Goal: Task Accomplishment & Management: Understand process/instructions

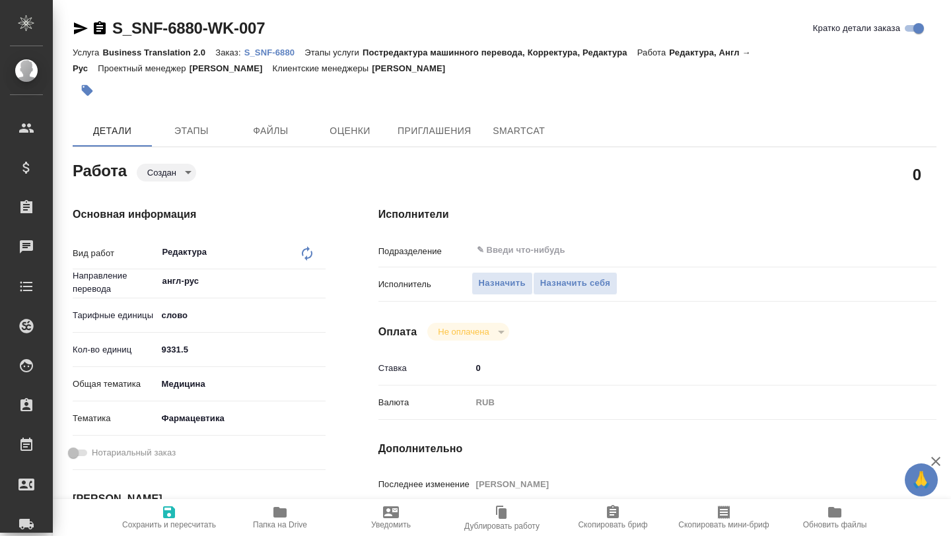
type textarea "x"
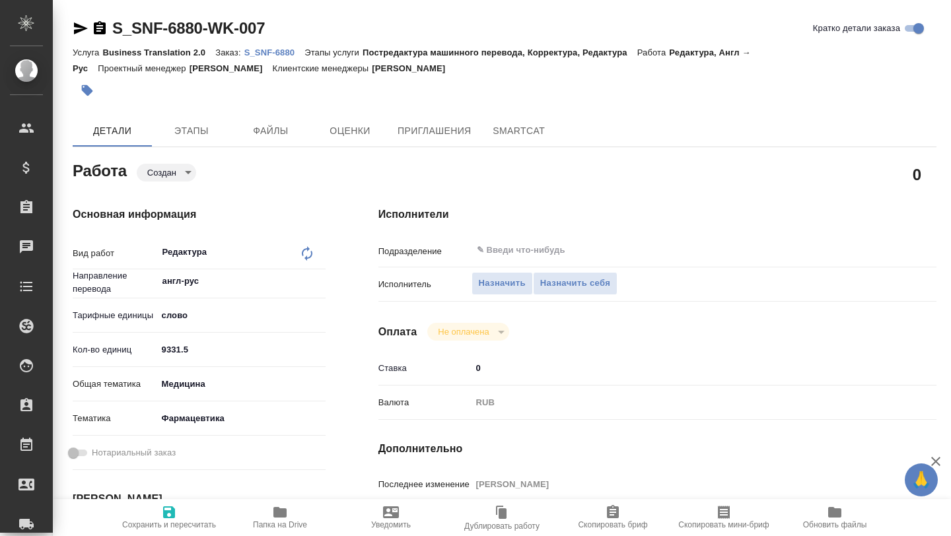
type textarea "x"
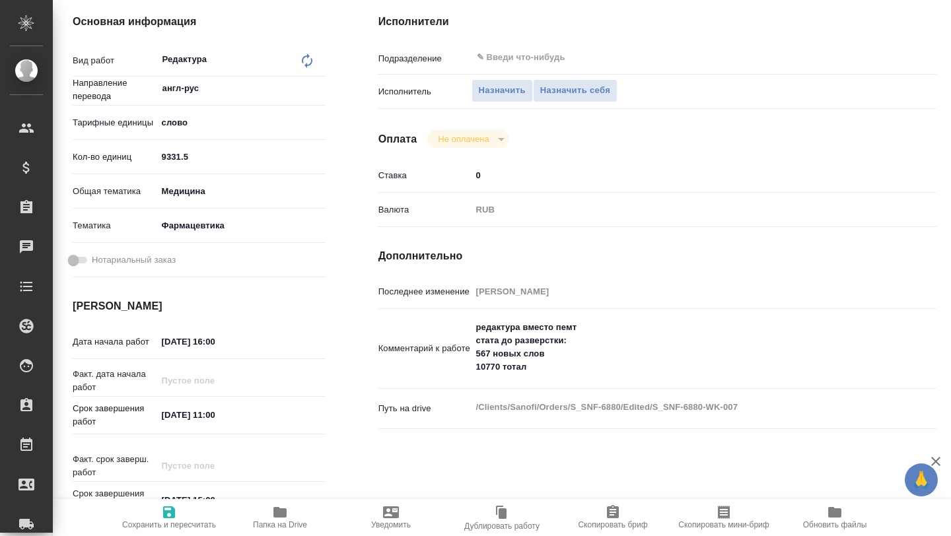
type textarea "x"
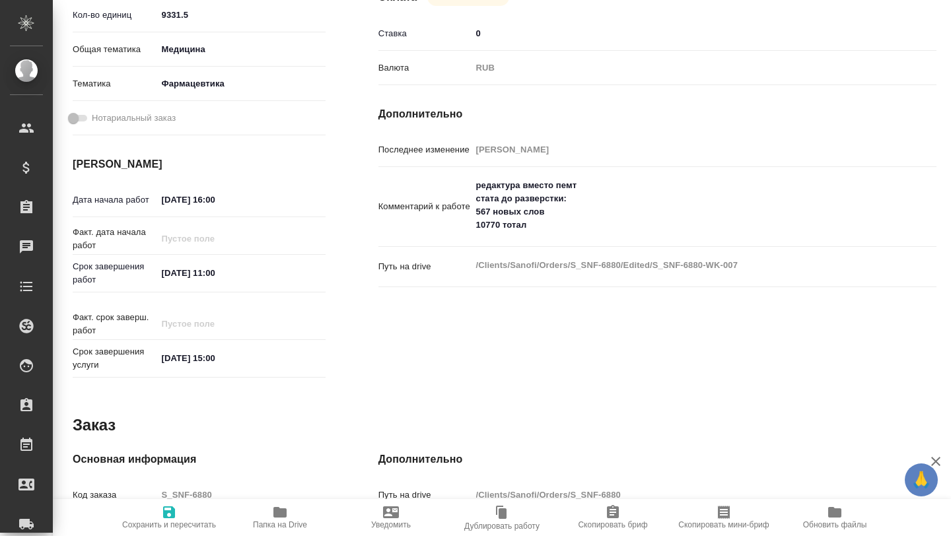
scroll to position [335, 0]
type textarea "x"
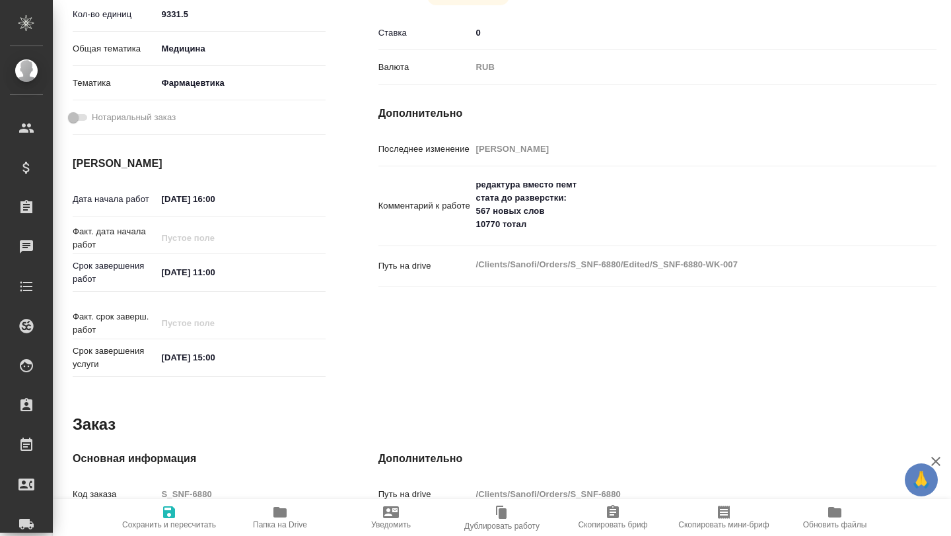
type textarea "x"
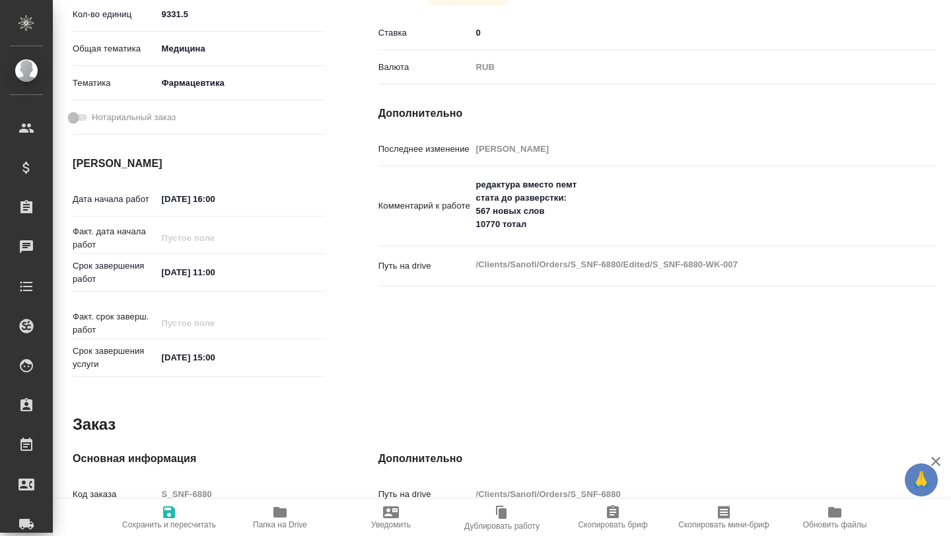
type textarea "x"
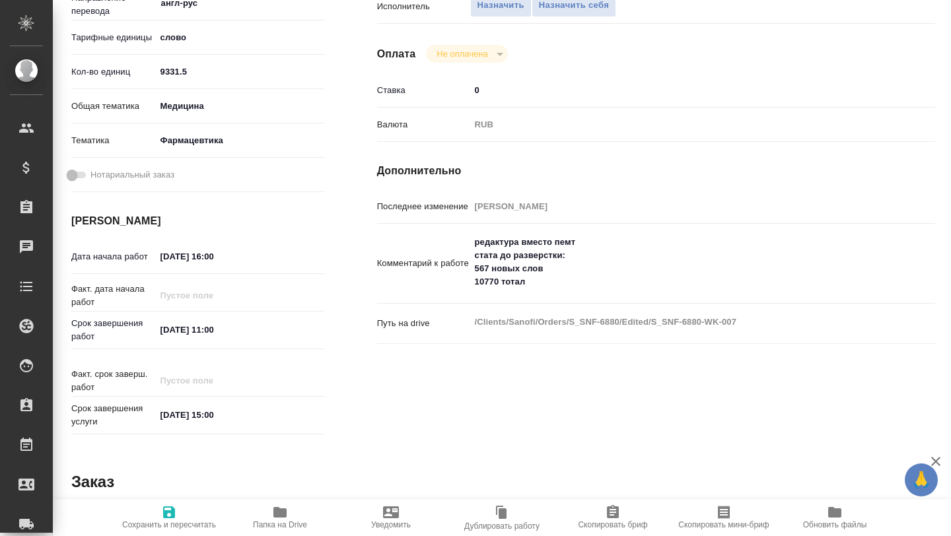
scroll to position [278, 2]
click at [282, 515] on icon "button" at bounding box center [279, 512] width 13 height 11
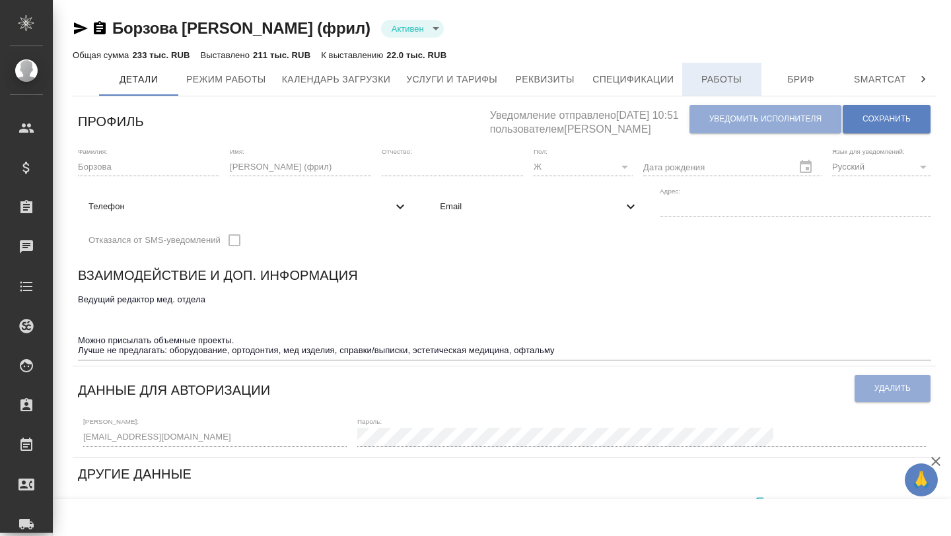
click at [743, 76] on span "Работы" at bounding box center [721, 79] width 63 height 17
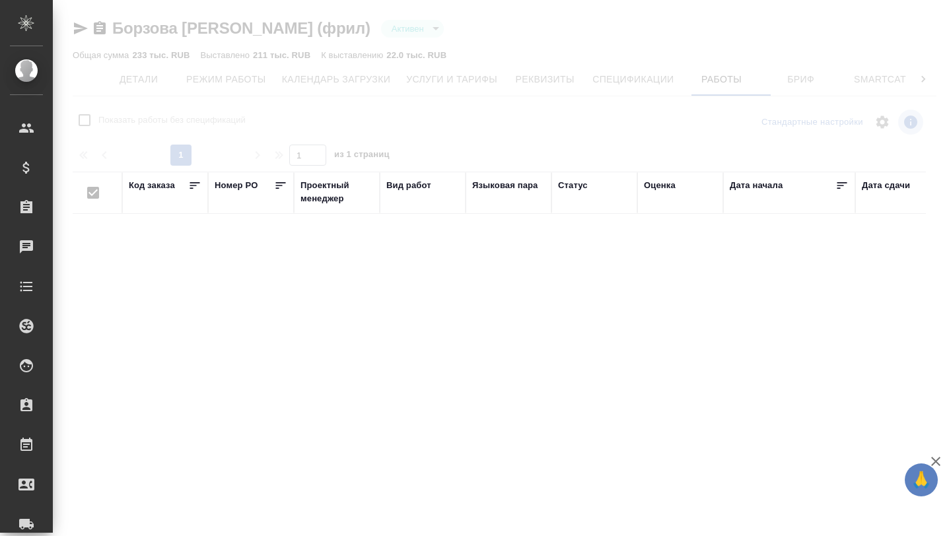
checkbox input "false"
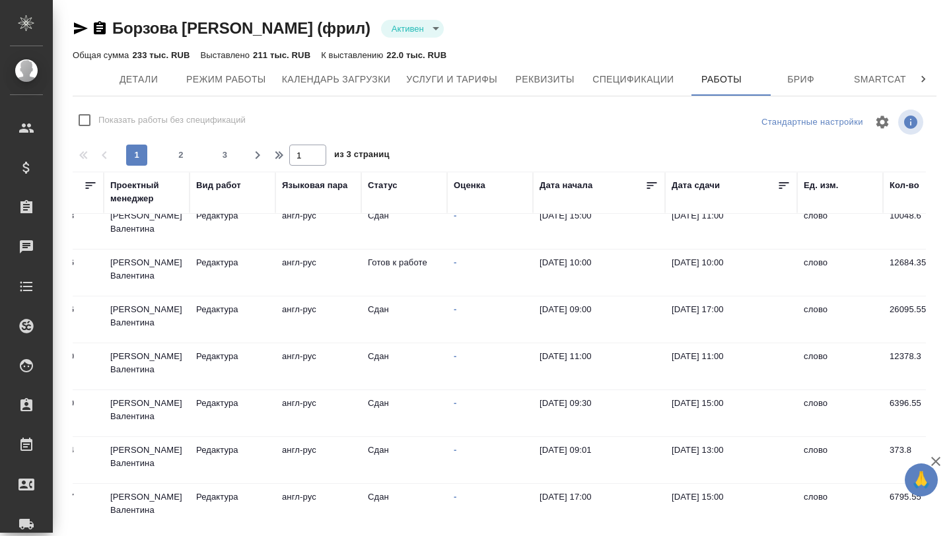
scroll to position [12, 0]
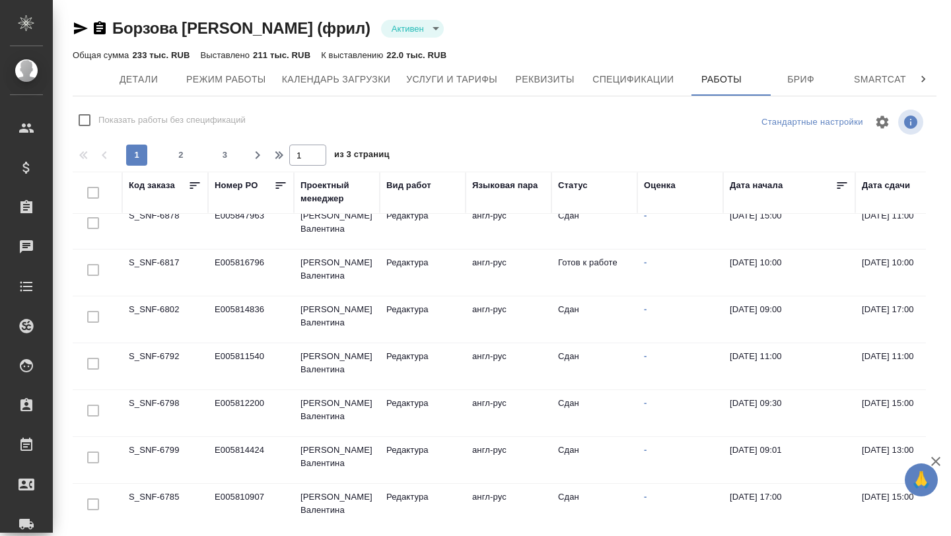
click at [132, 258] on td "S_SNF-6817" at bounding box center [165, 273] width 86 height 46
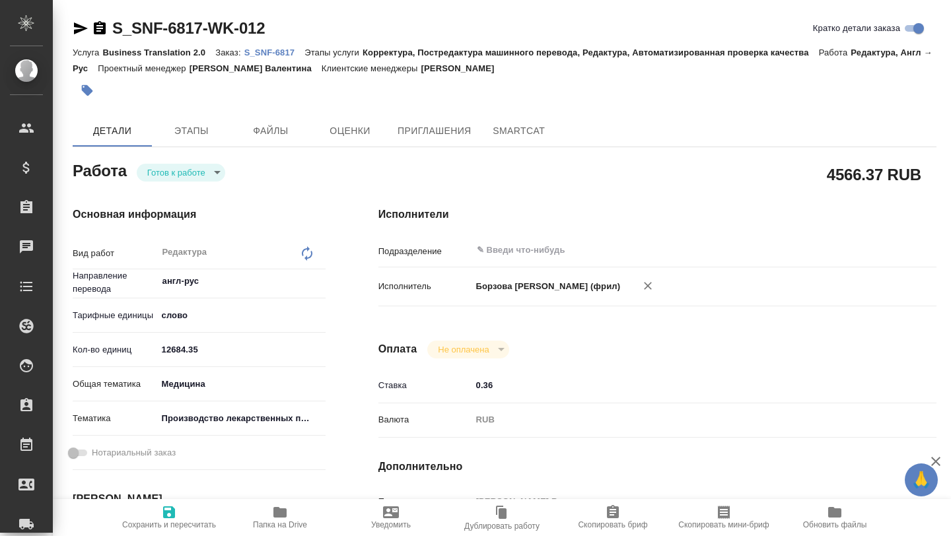
type textarea "x"
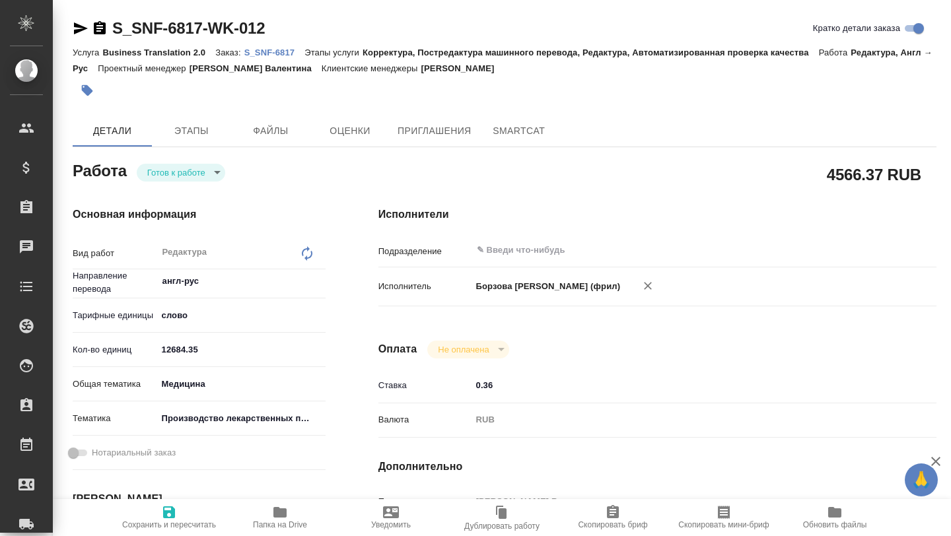
type textarea "x"
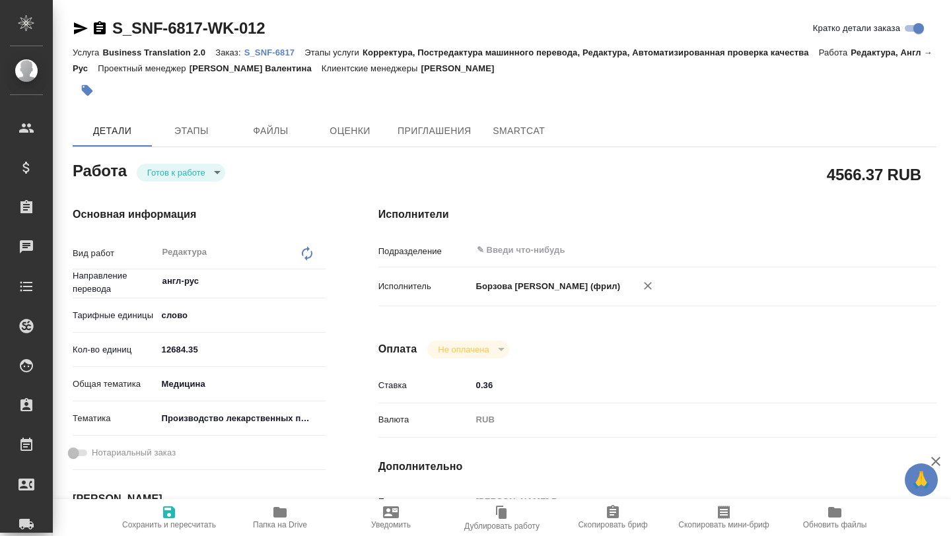
type textarea "x"
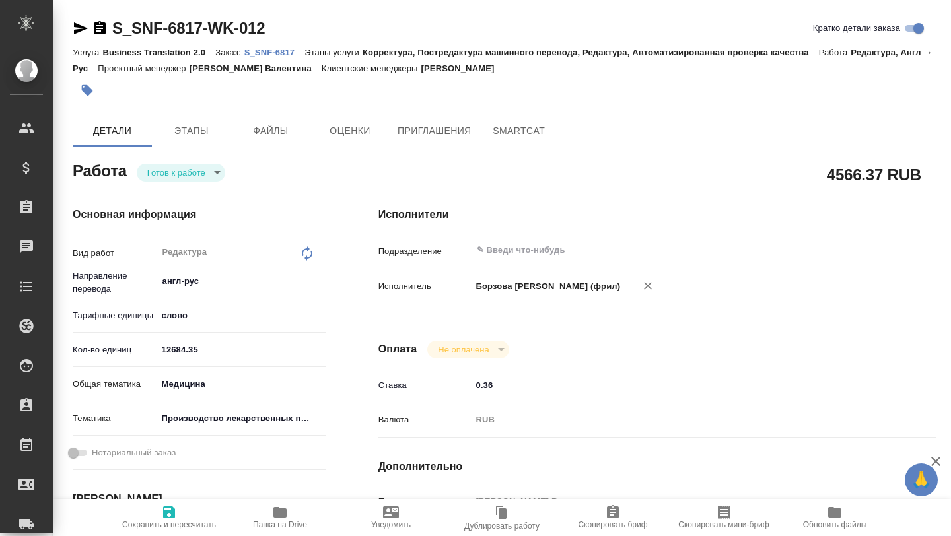
type textarea "x"
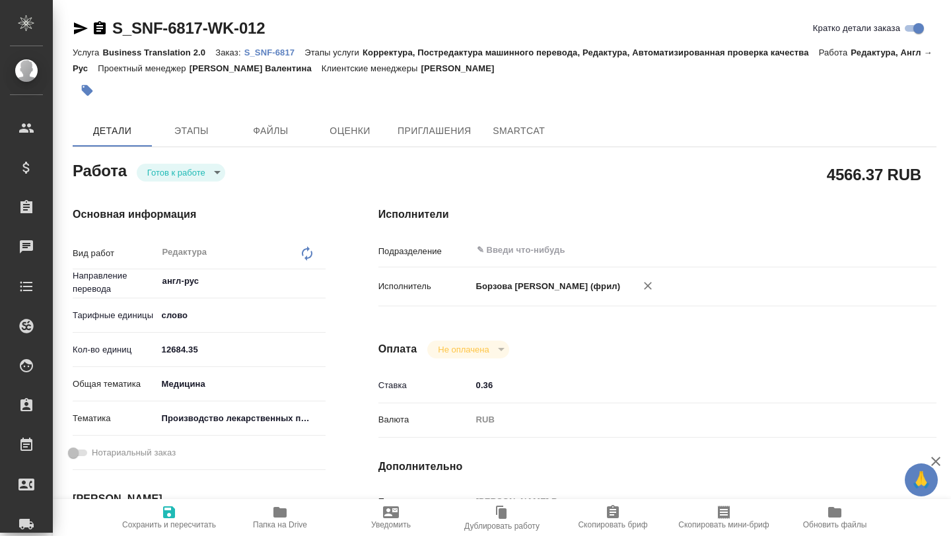
type textarea "x"
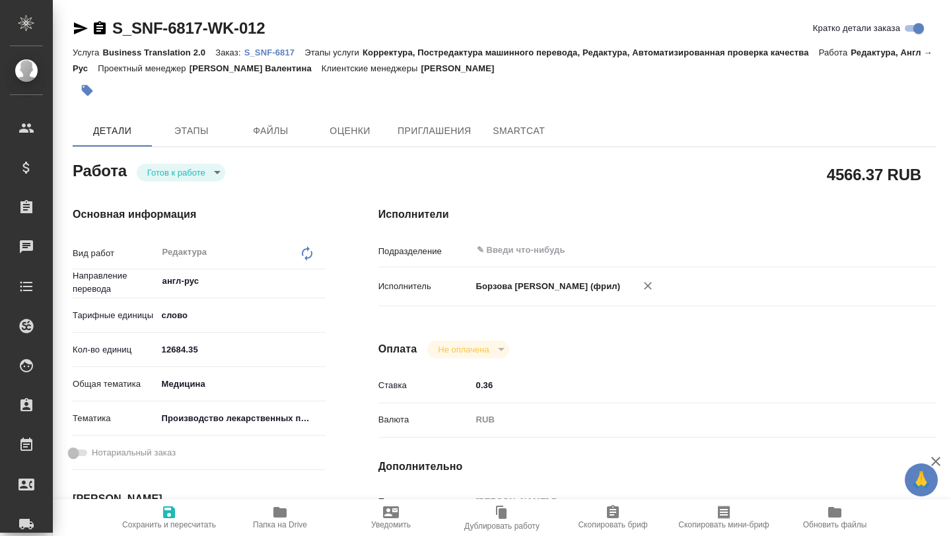
type textarea "x"
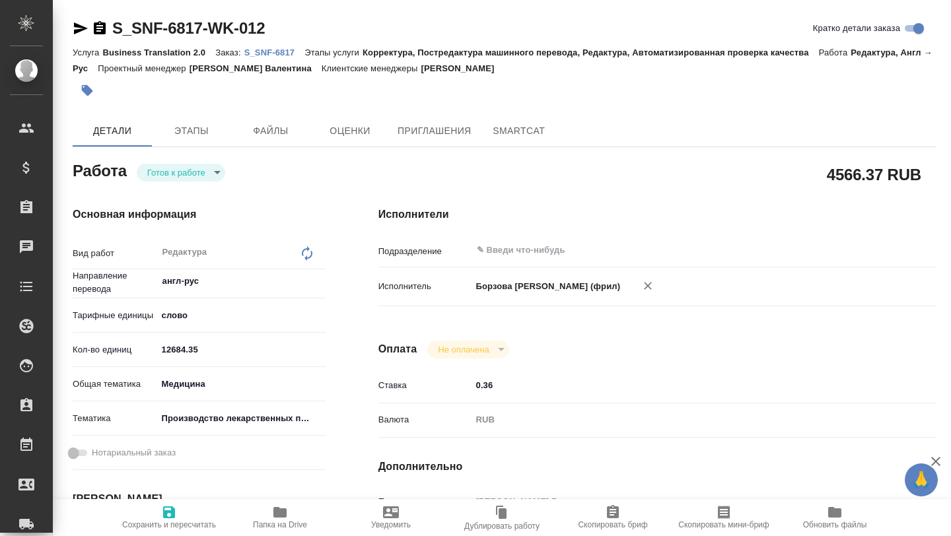
type textarea "x"
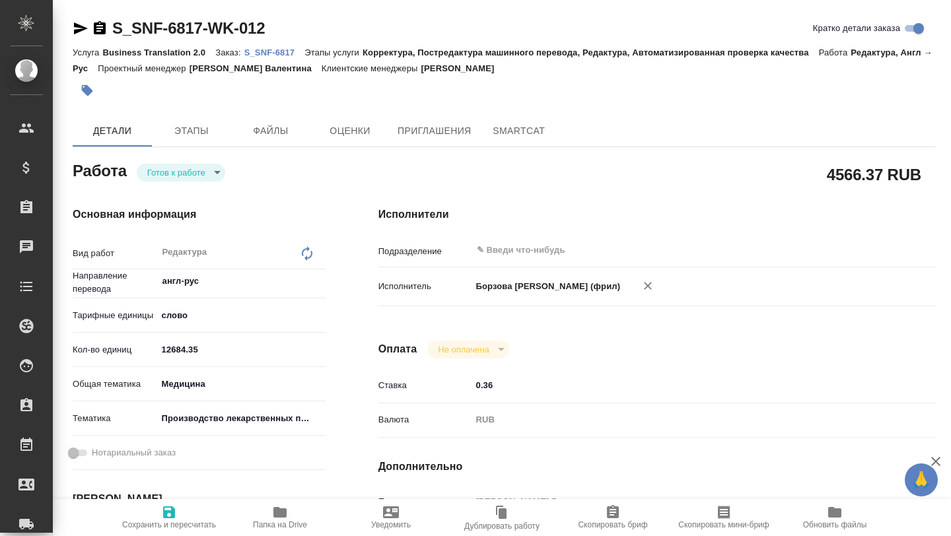
type textarea "x"
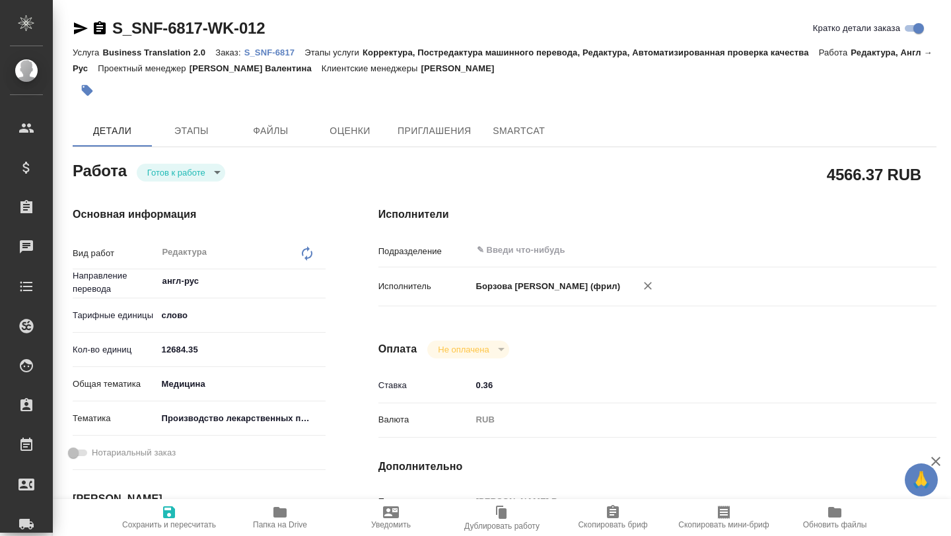
click at [274, 516] on icon "button" at bounding box center [279, 512] width 13 height 11
click at [282, 47] on link "S_SNF-6817" at bounding box center [274, 51] width 61 height 11
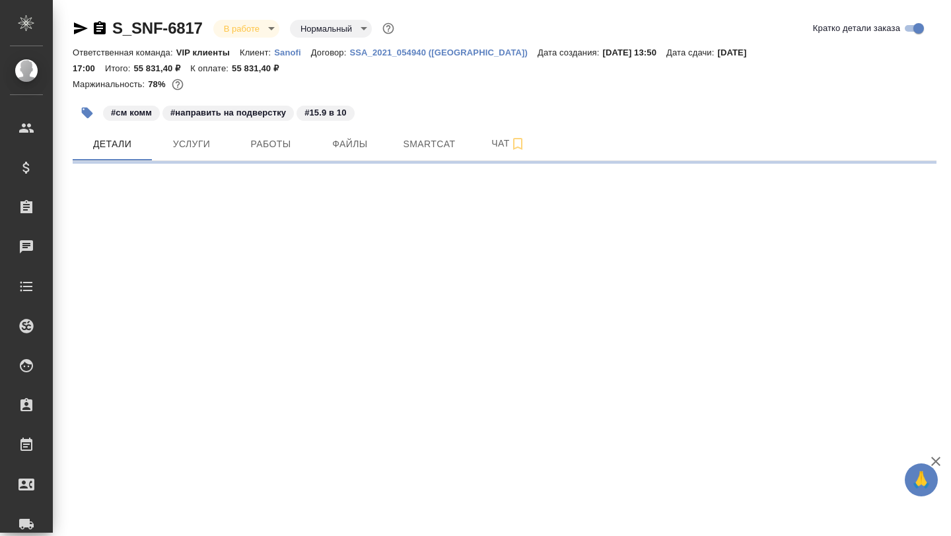
select select "RU"
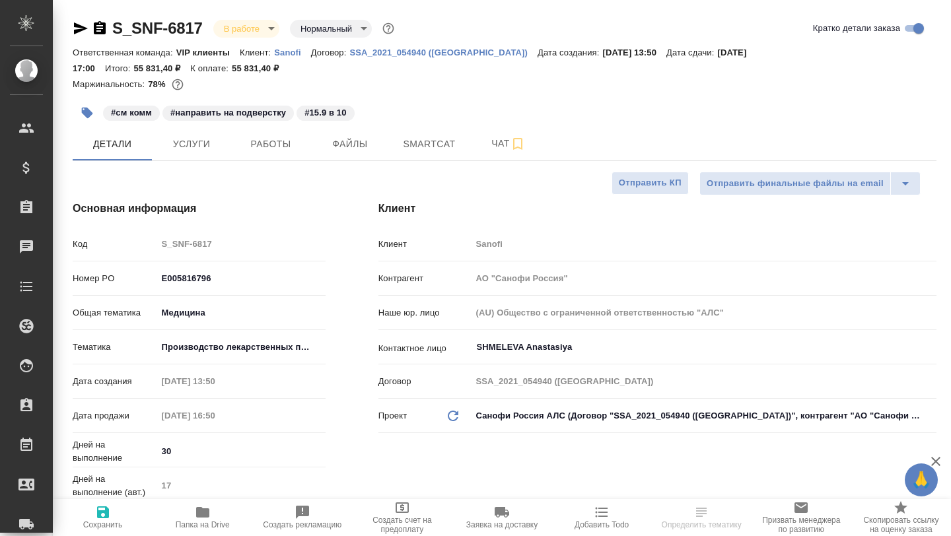
type textarea "x"
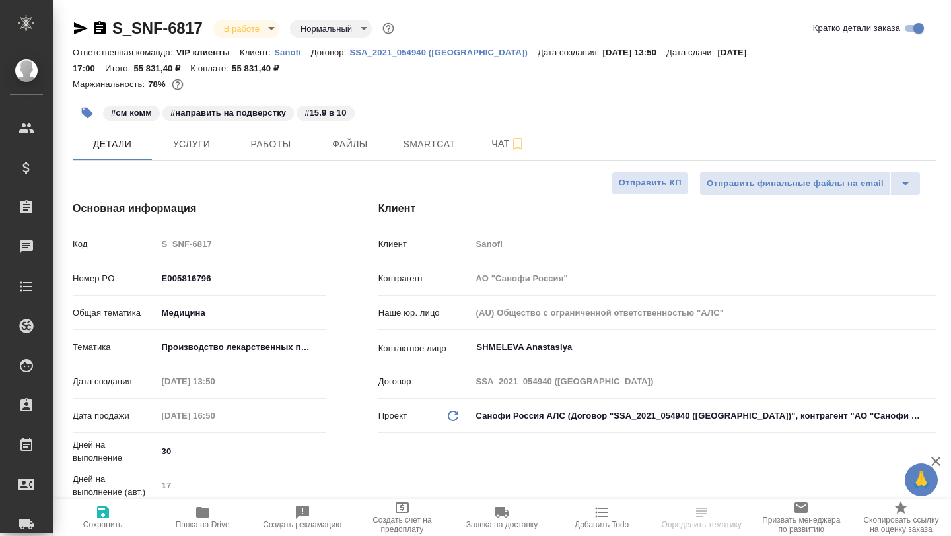
type textarea "x"
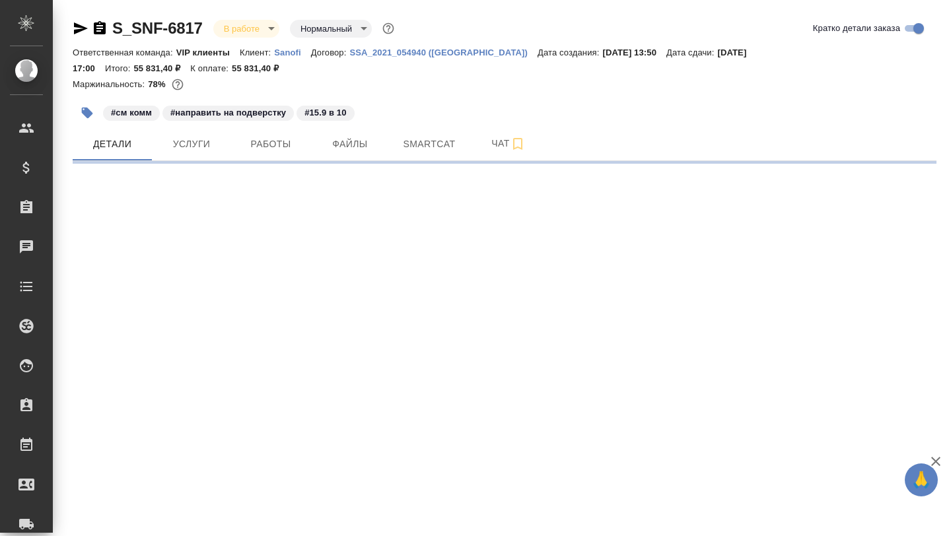
select select "RU"
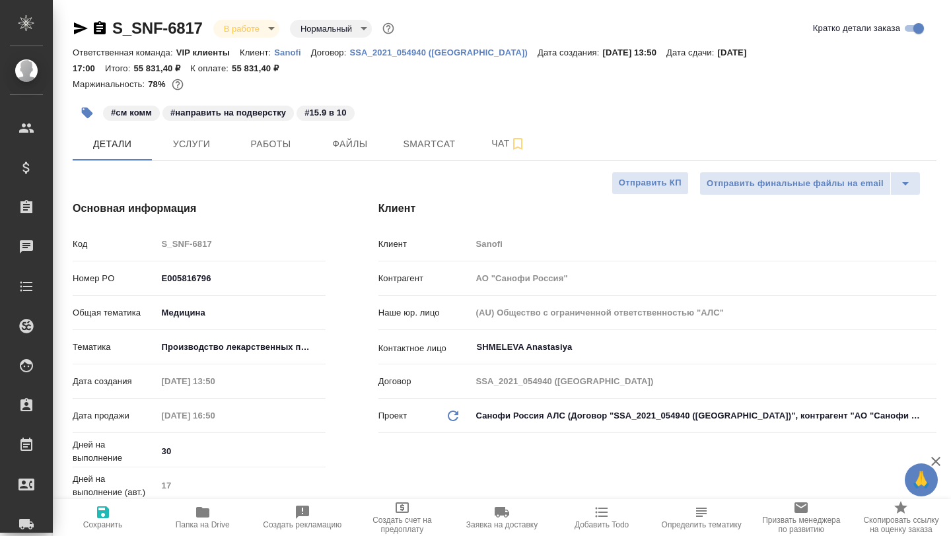
type textarea "x"
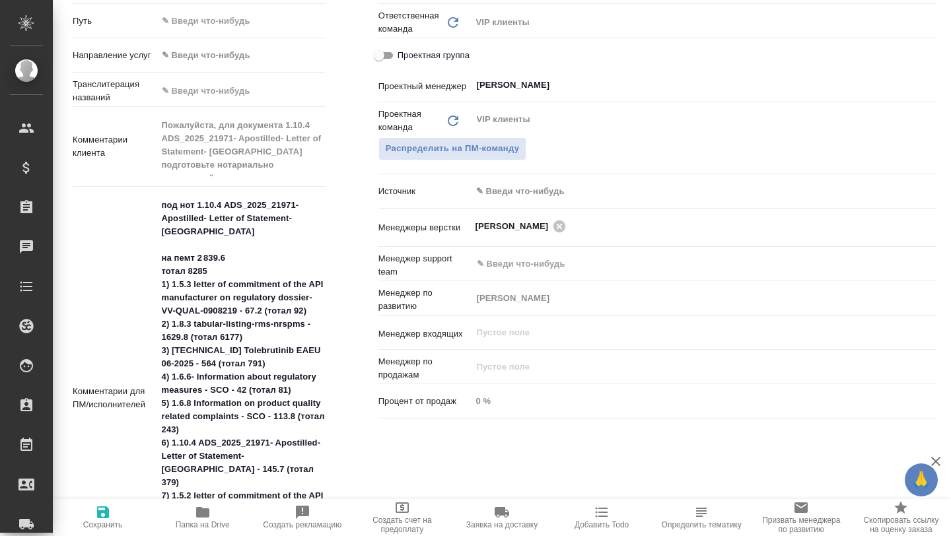
scroll to position [672, 0]
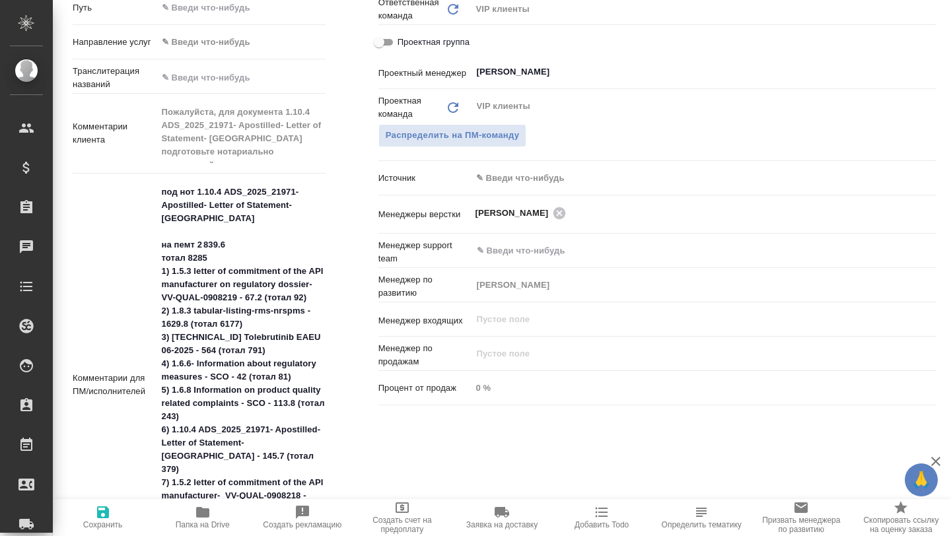
type textarea "x"
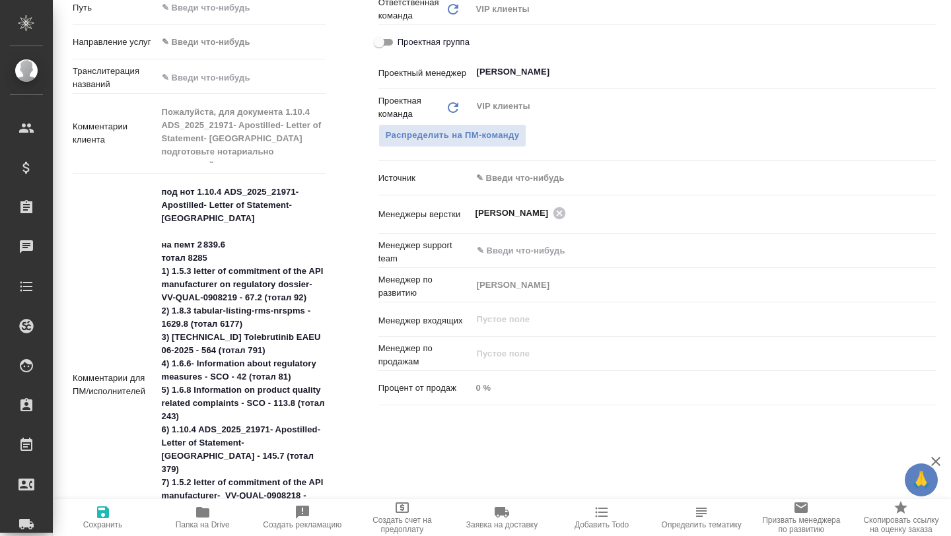
type textarea "x"
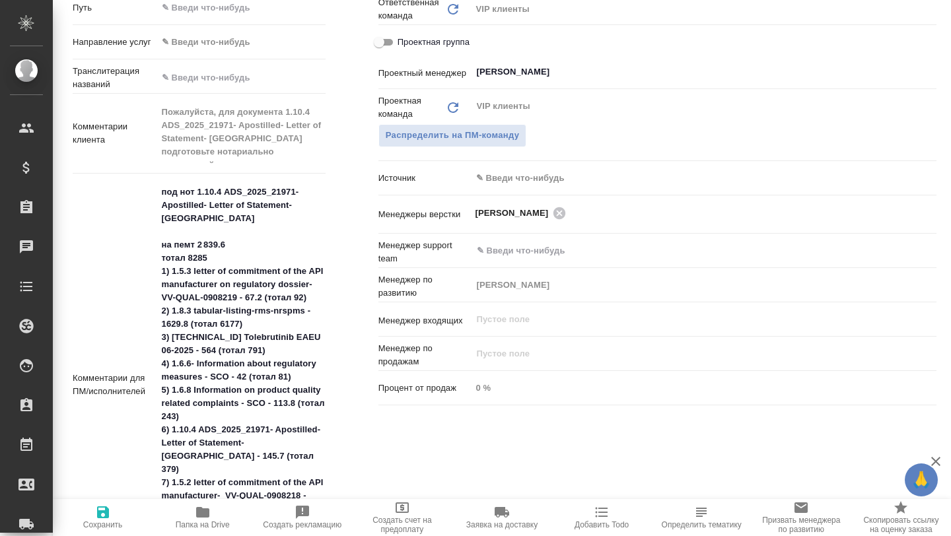
type textarea "x"
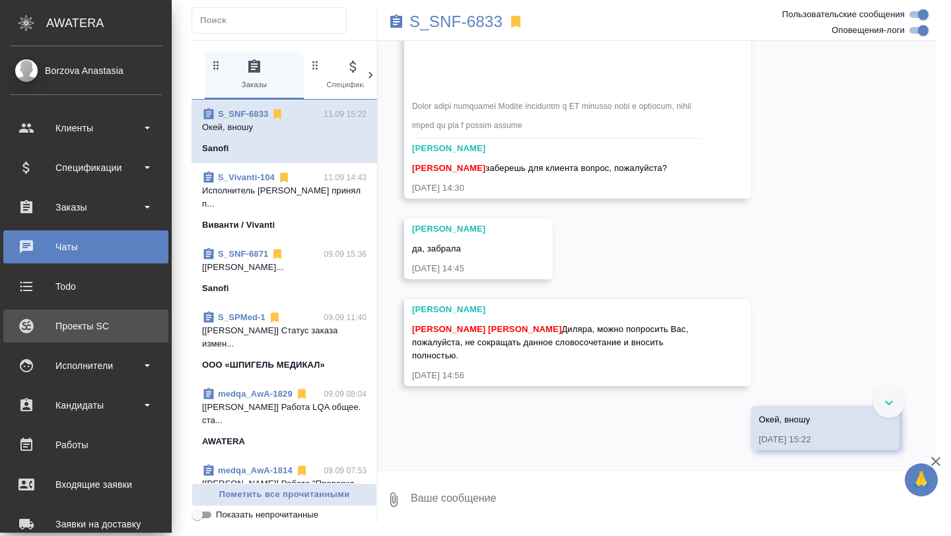
scroll to position [8997, 0]
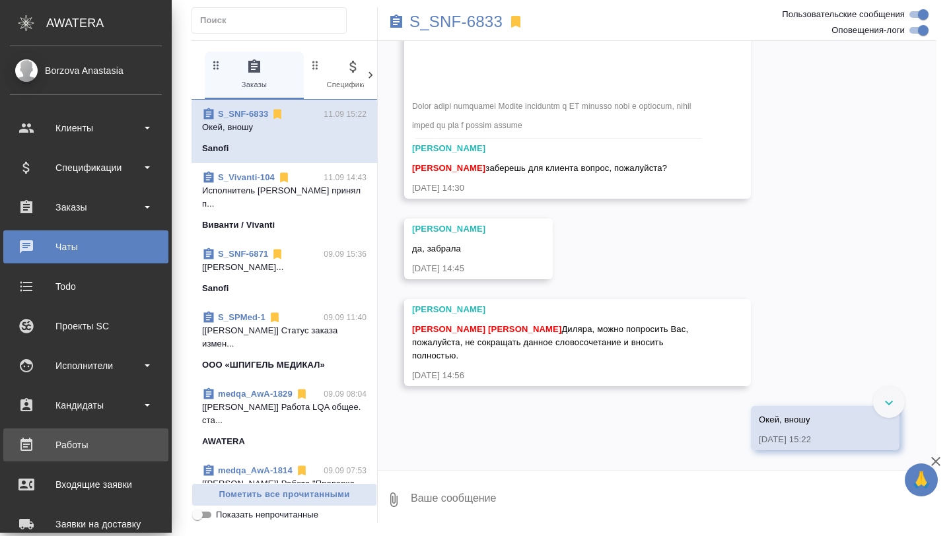
click at [73, 454] on div "Работы" at bounding box center [86, 445] width 152 height 20
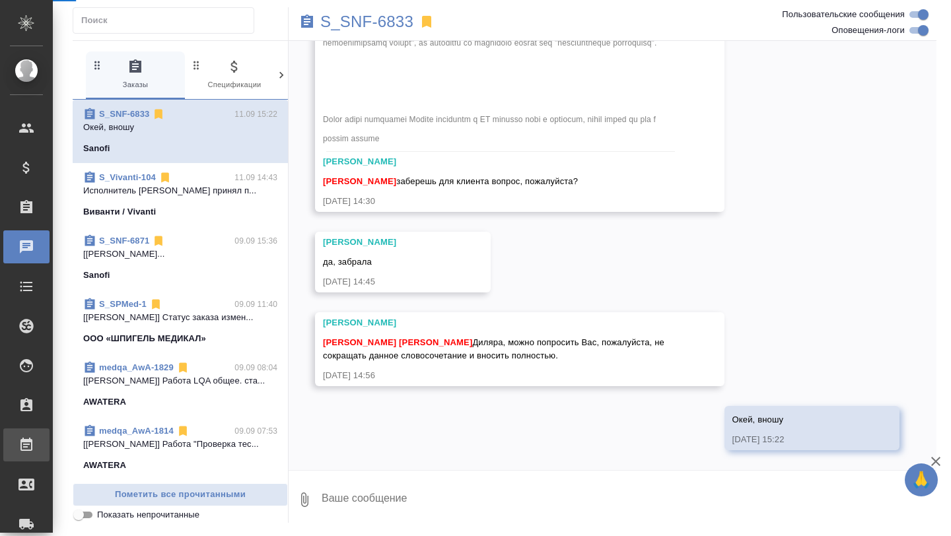
scroll to position [8693, 0]
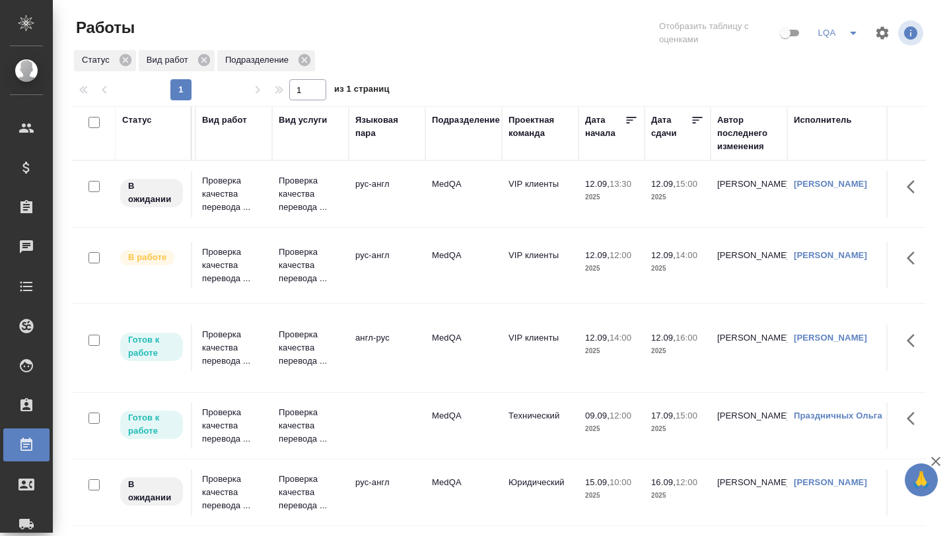
scroll to position [0, 151]
click at [312, 356] on p "Проверка качества перевода ..." at bounding box center [309, 348] width 63 height 40
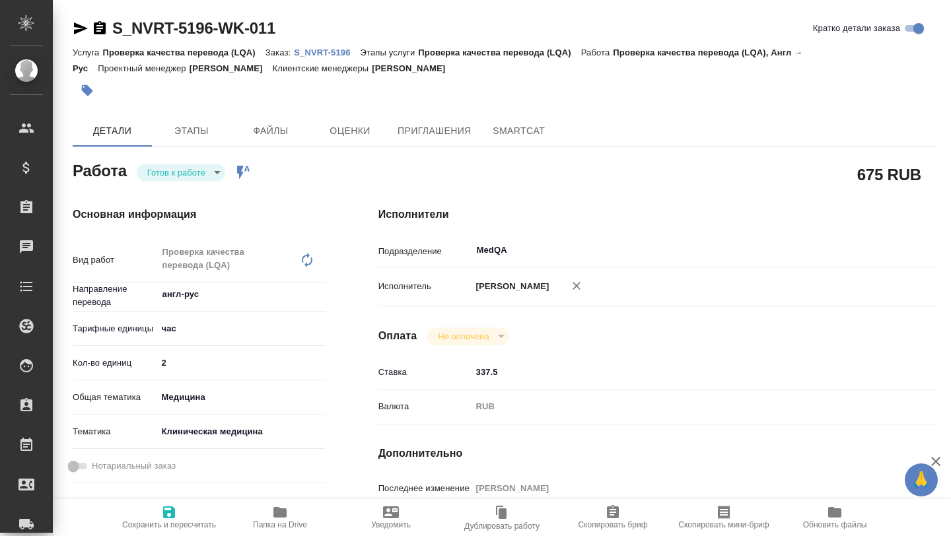
type textarea "x"
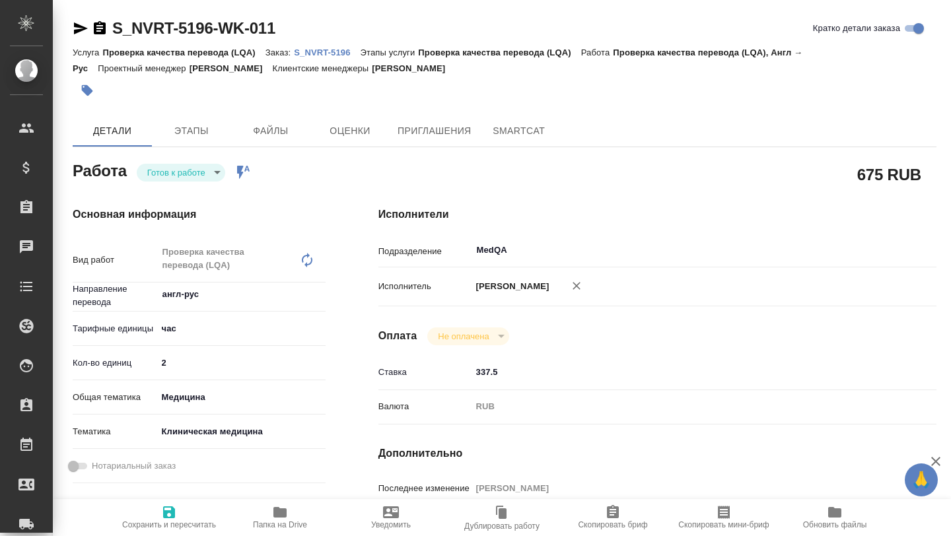
type textarea "x"
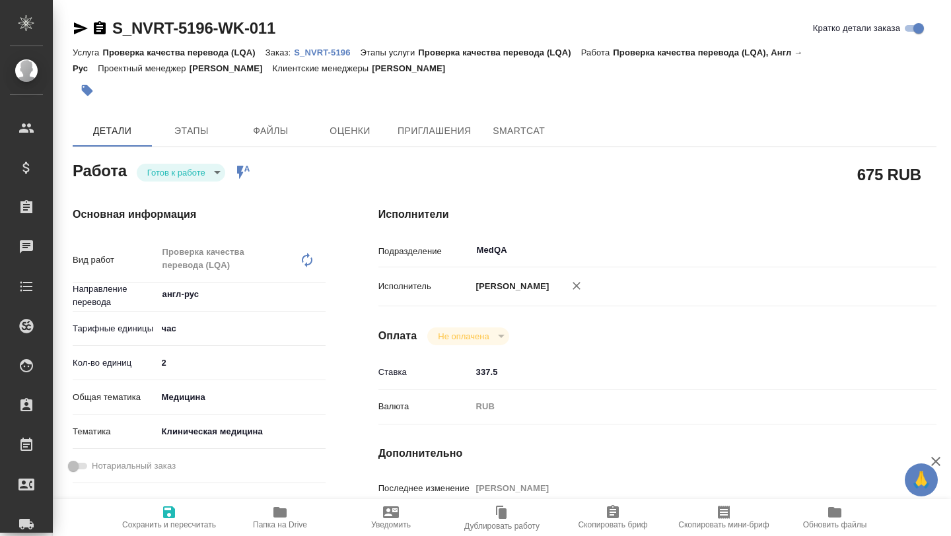
type textarea "x"
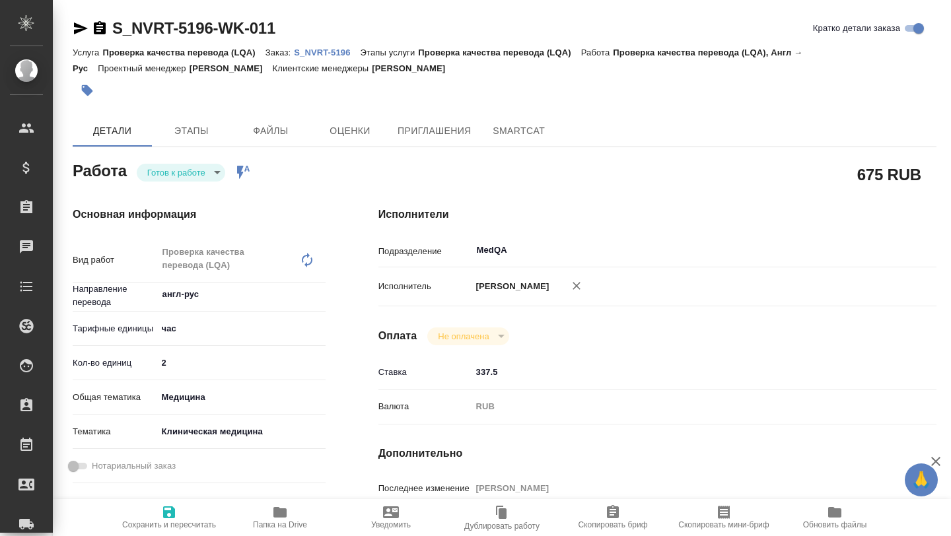
type textarea "x"
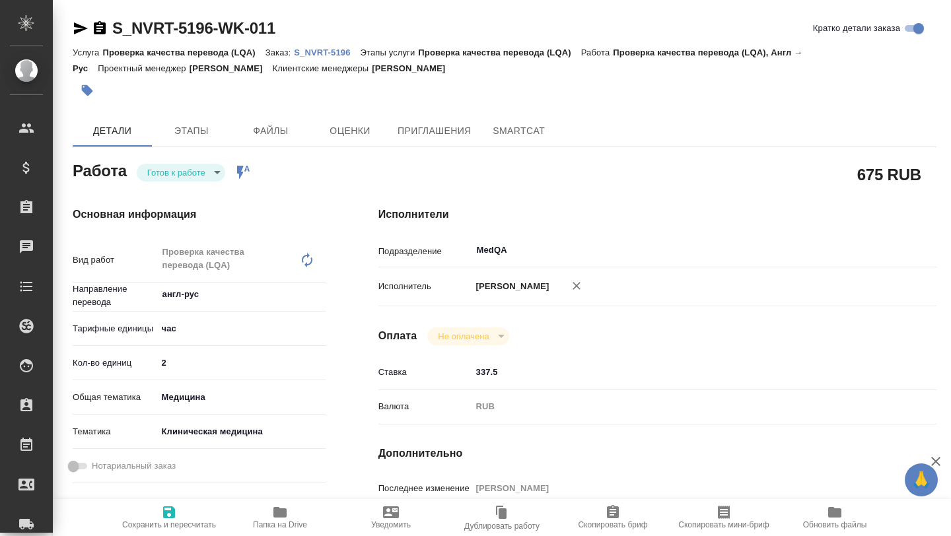
type textarea "x"
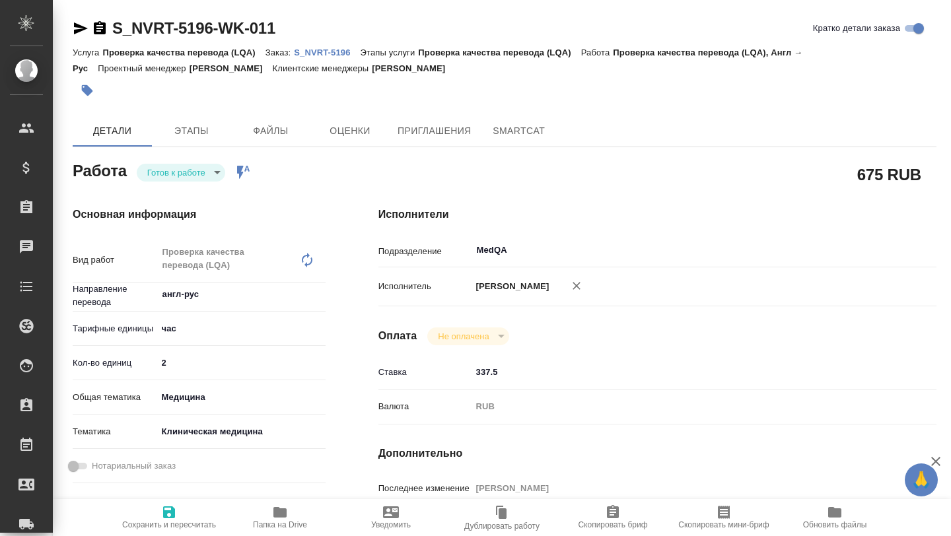
type textarea "x"
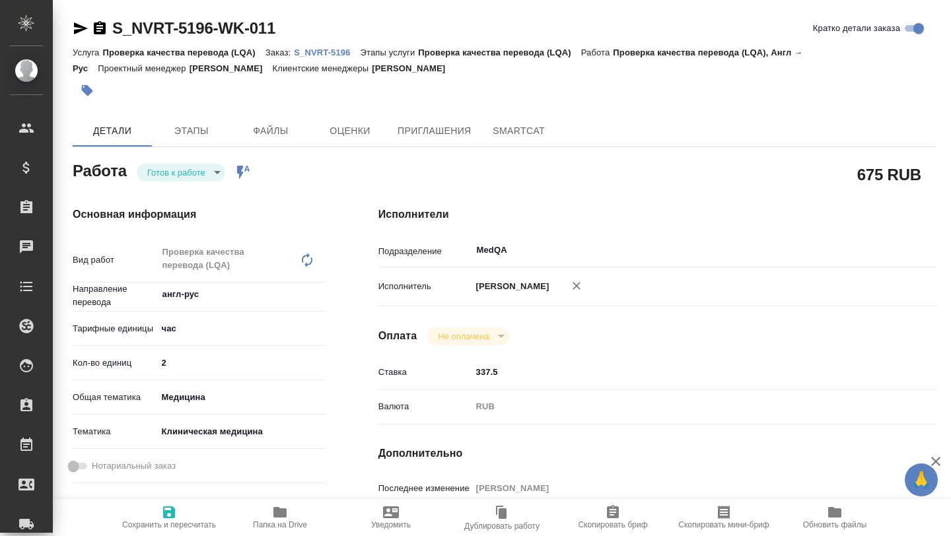
type textarea "x"
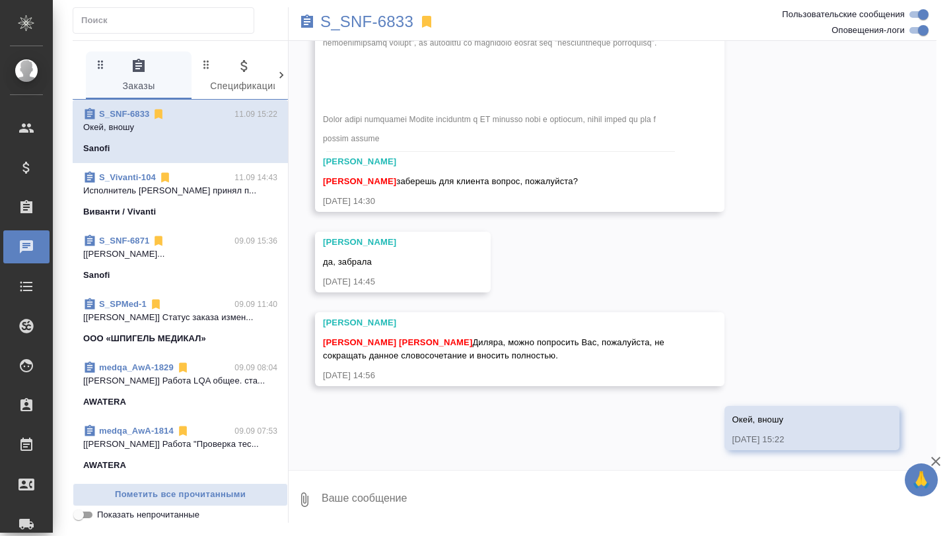
scroll to position [8680, 0]
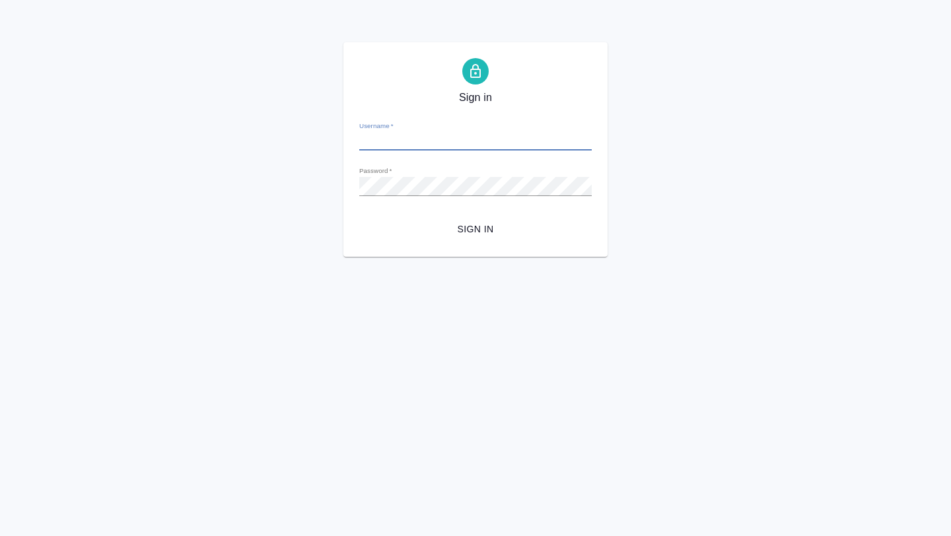
type input "[EMAIL_ADDRESS][DOMAIN_NAME]"
click at [459, 216] on form "Username   * a.borzova@awatera.com Password   * urlPath   * / Sign in" at bounding box center [475, 176] width 232 height 130
click at [469, 224] on span "Sign in" at bounding box center [475, 229] width 211 height 17
type input "a.borzova@awatera.com"
click at [484, 221] on span "Sign in" at bounding box center [475, 229] width 211 height 17
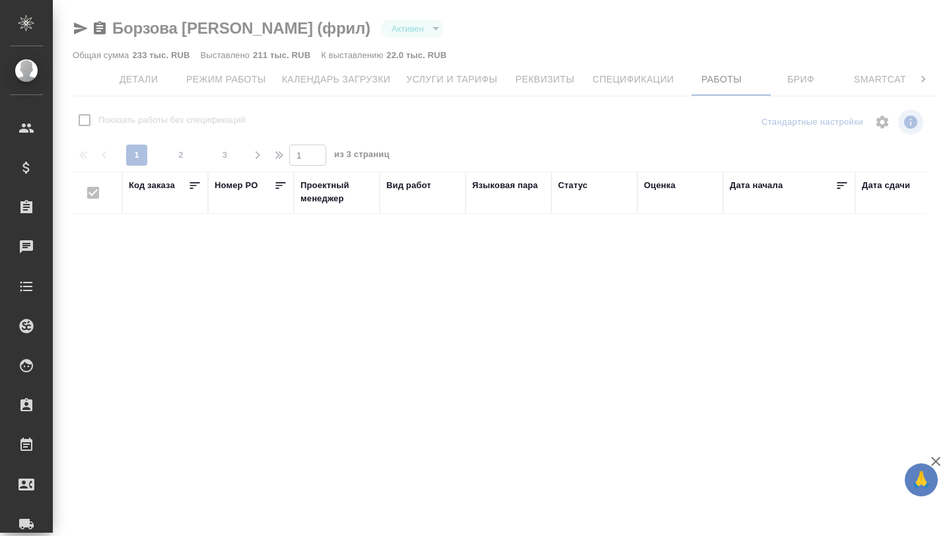
checkbox input "false"
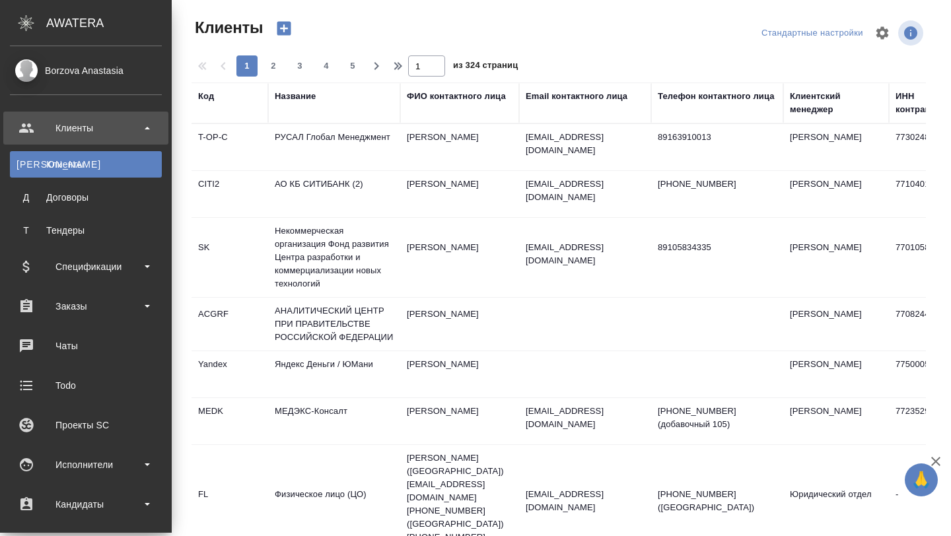
select select "RU"
click at [92, 428] on div "Проекты SC" at bounding box center [86, 425] width 152 height 20
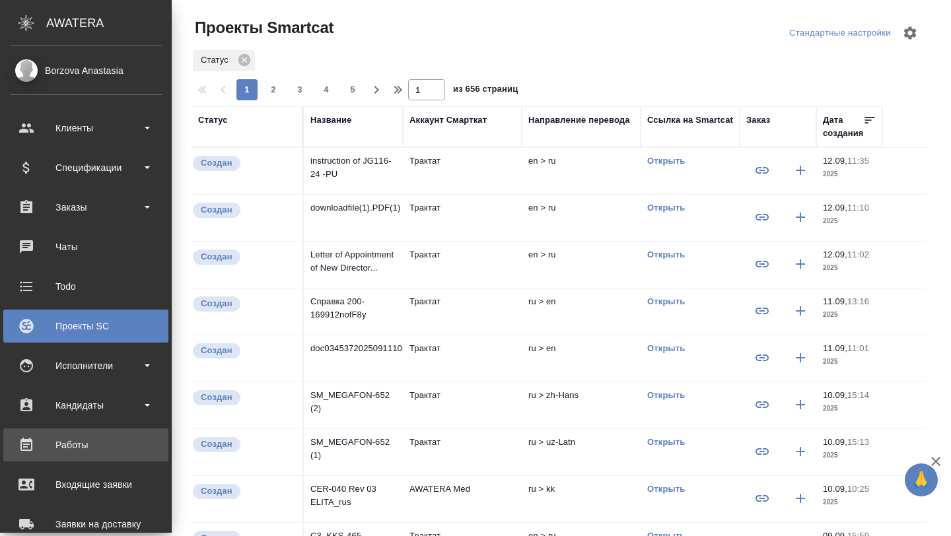
click at [76, 455] on link "Работы" at bounding box center [85, 444] width 165 height 33
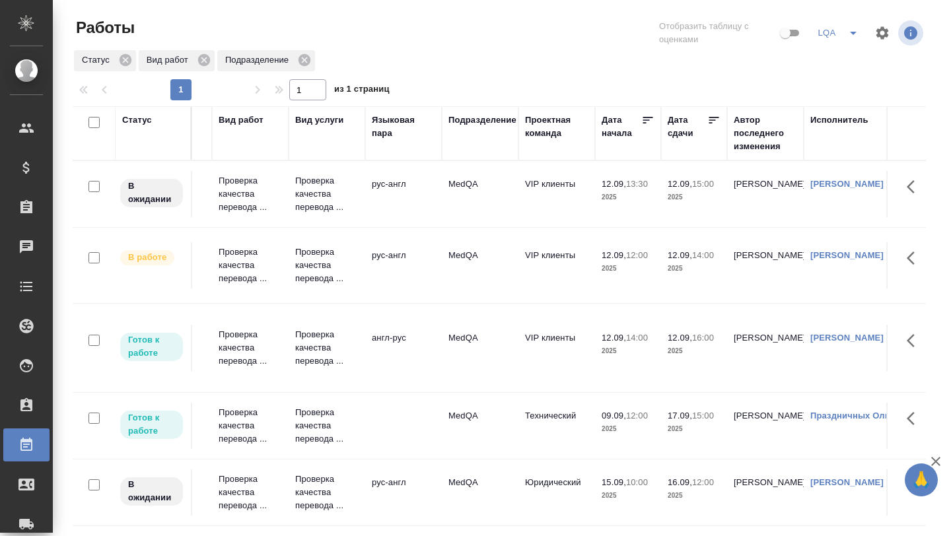
scroll to position [0, 134]
click at [389, 344] on td "англ-рус" at bounding box center [402, 348] width 77 height 46
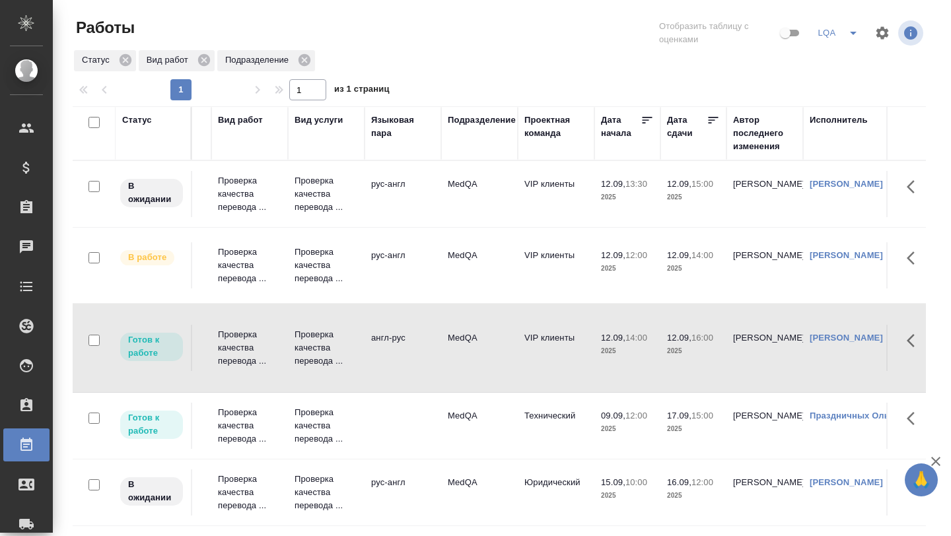
click at [389, 344] on td "англ-рус" at bounding box center [402, 348] width 77 height 46
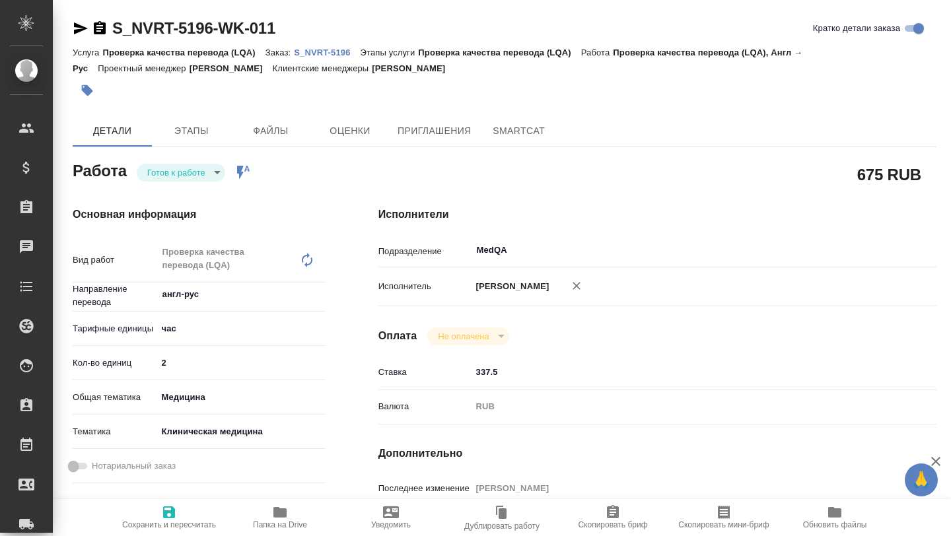
type textarea "x"
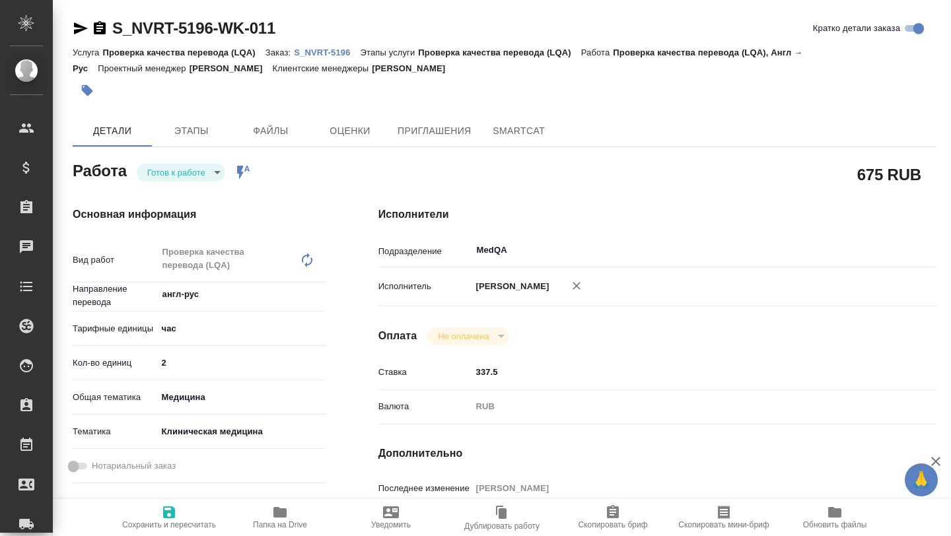
type textarea "x"
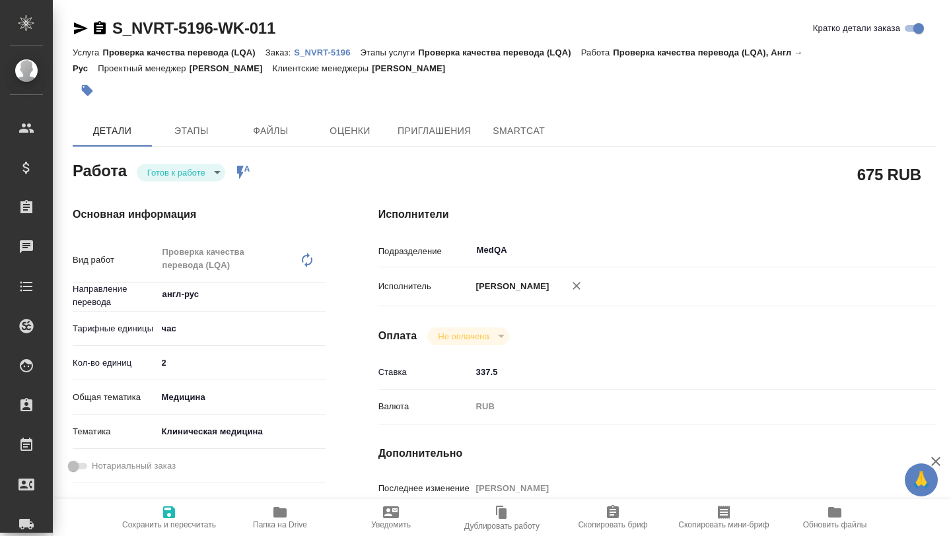
type textarea "x"
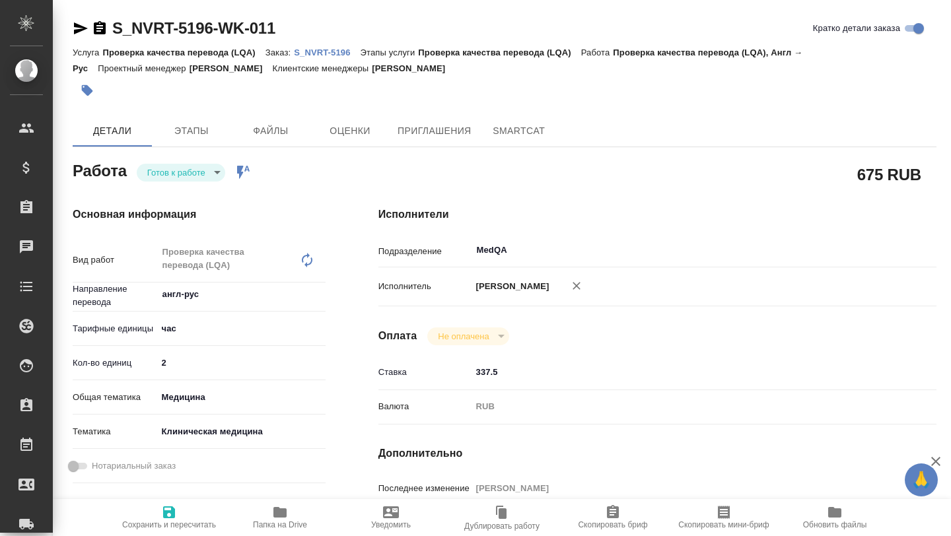
type textarea "x"
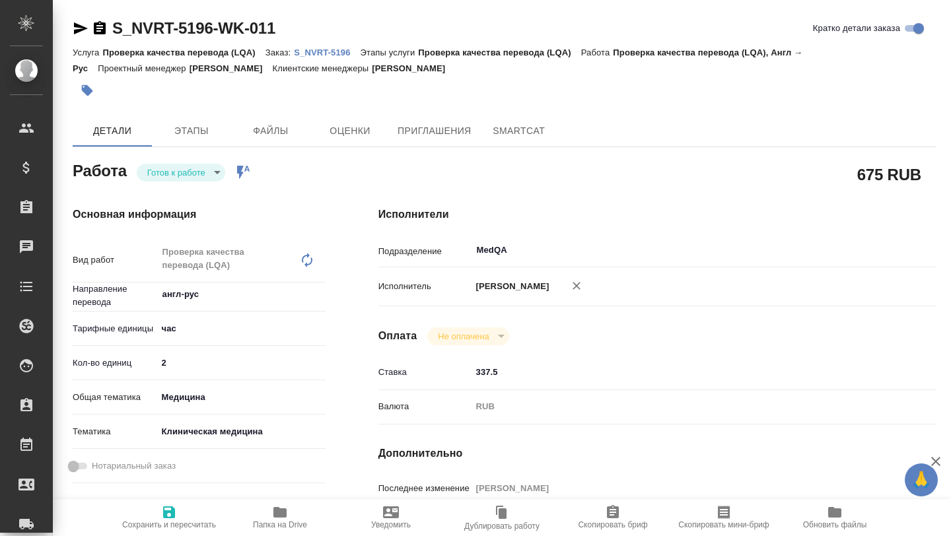
type textarea "x"
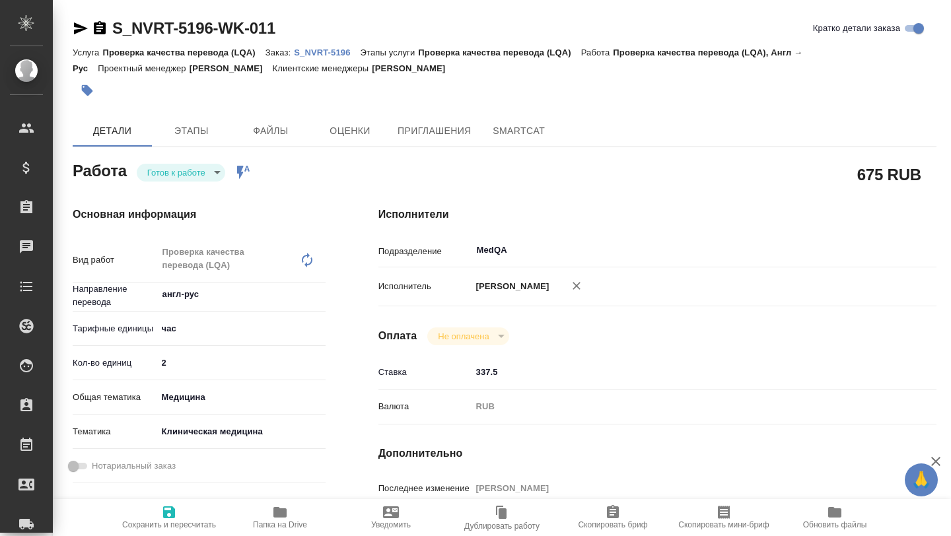
type textarea "x"
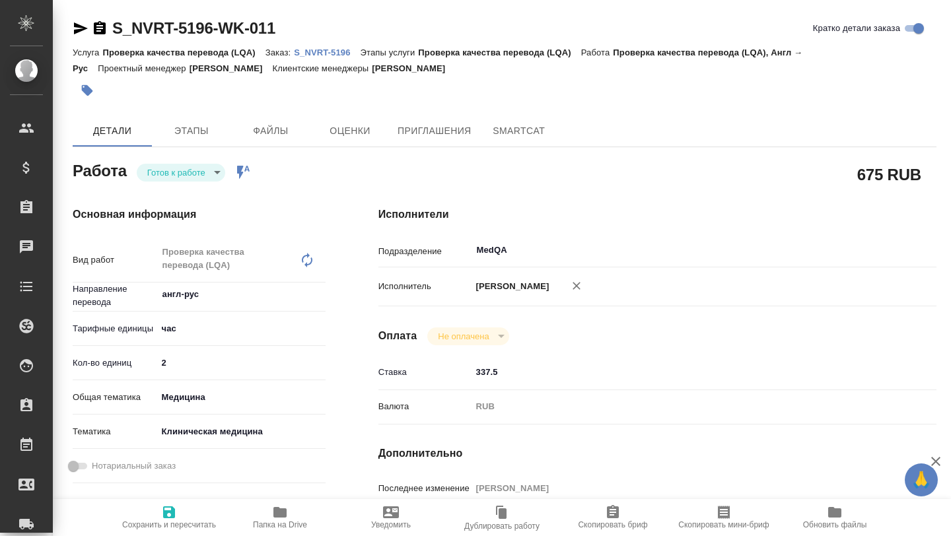
click at [323, 50] on p "S_NVRT-5196" at bounding box center [327, 53] width 66 height 10
type textarea "x"
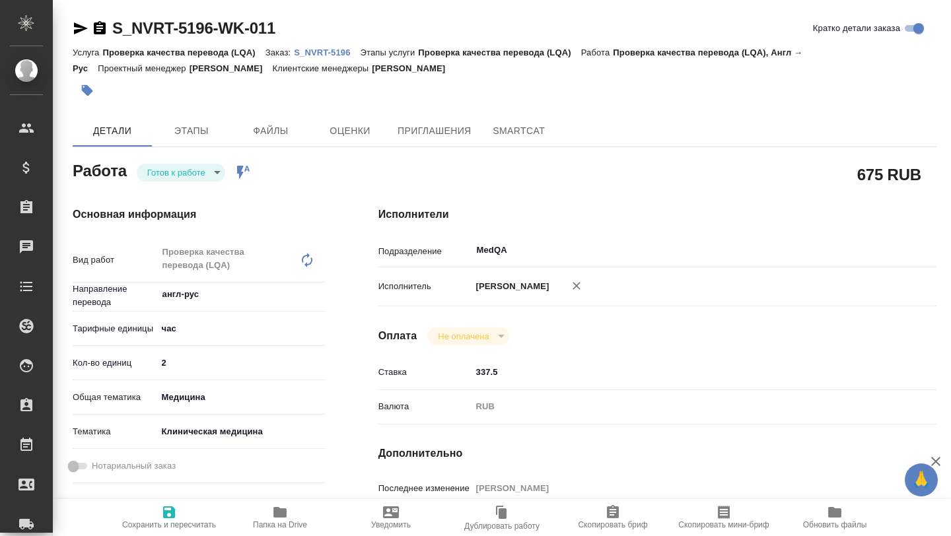
type textarea "x"
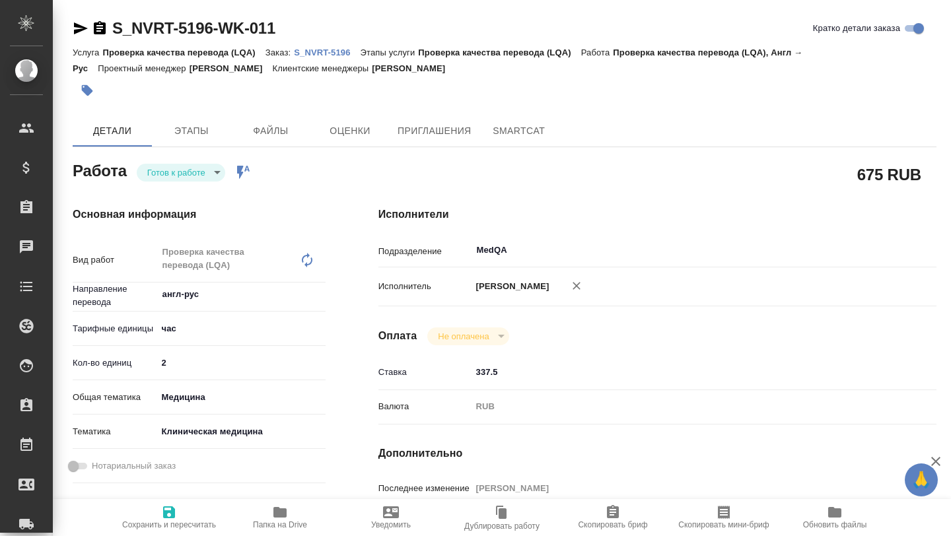
type textarea "x"
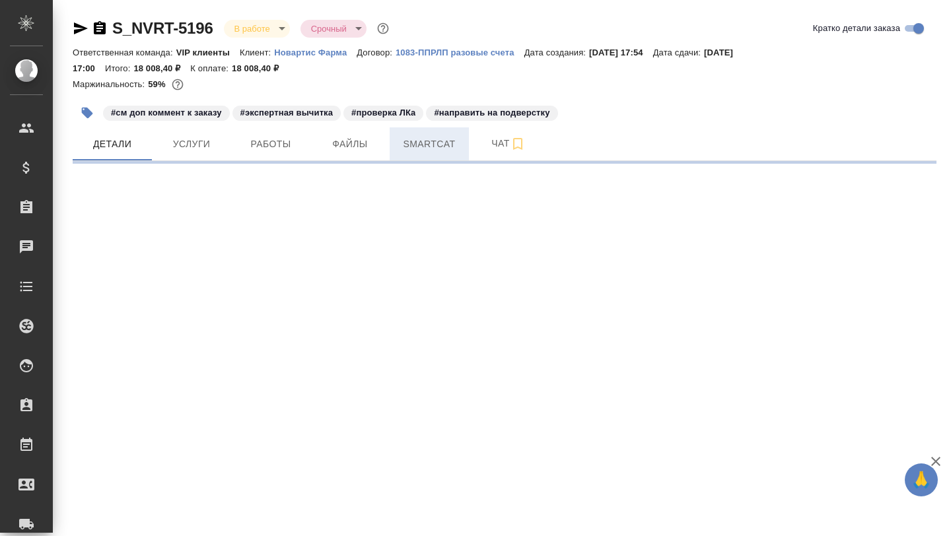
select select "RU"
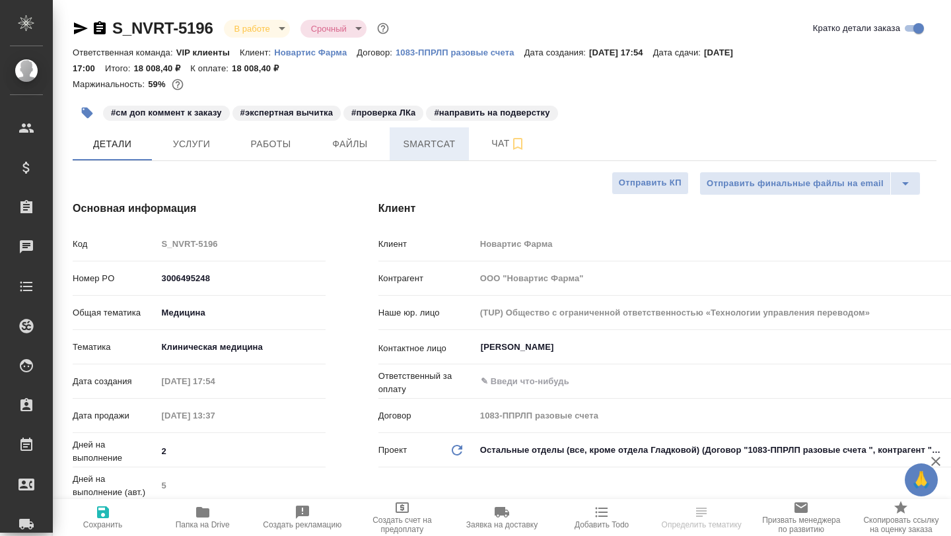
type textarea "x"
click at [417, 149] on span "Smartcat" at bounding box center [428, 144] width 63 height 17
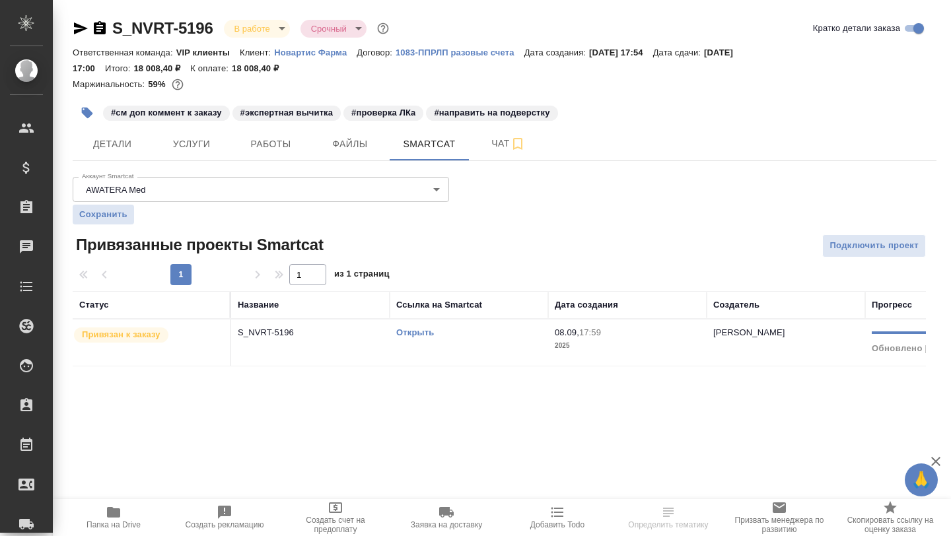
click at [409, 332] on link "Открыть" at bounding box center [415, 332] width 38 height 10
click at [74, 34] on icon "button" at bounding box center [81, 28] width 14 height 12
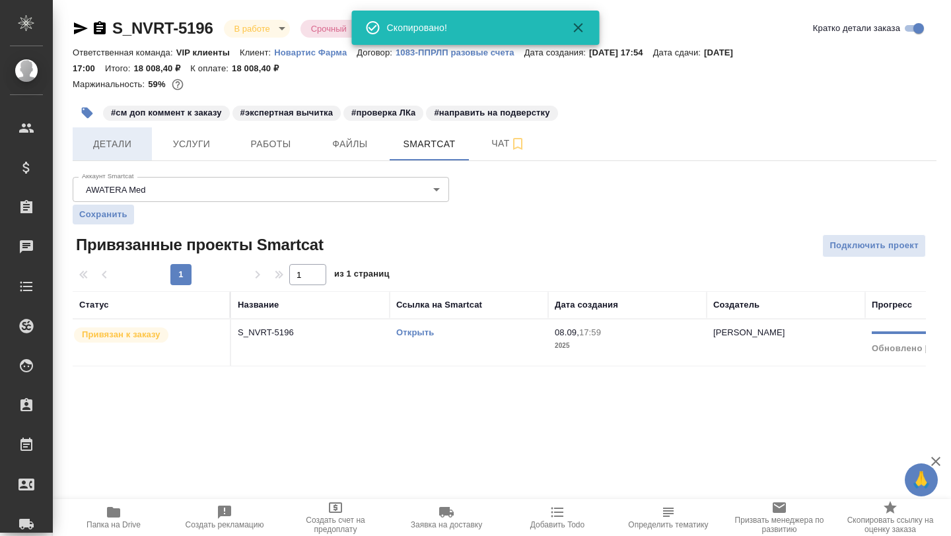
click at [112, 155] on button "Детали" at bounding box center [112, 143] width 79 height 33
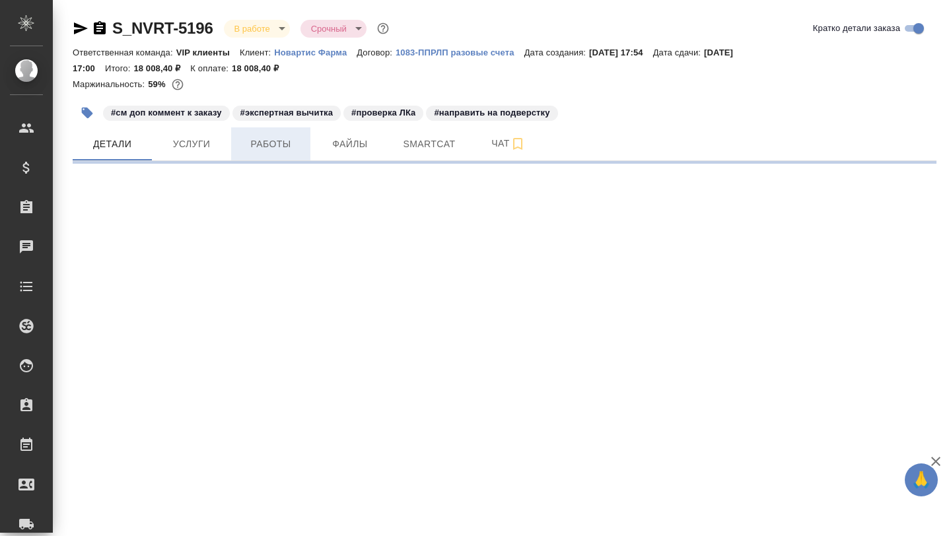
select select "RU"
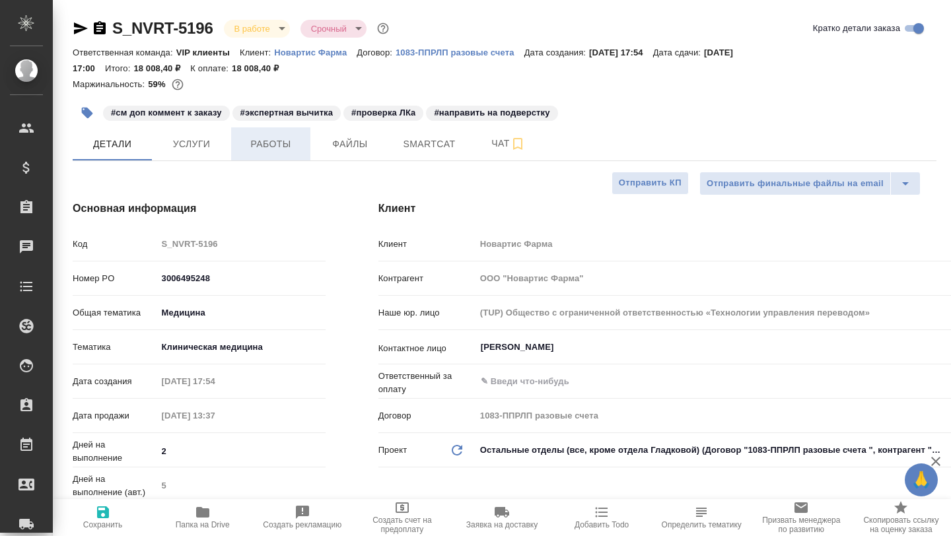
type textarea "x"
click at [259, 152] on button "Работы" at bounding box center [270, 143] width 79 height 33
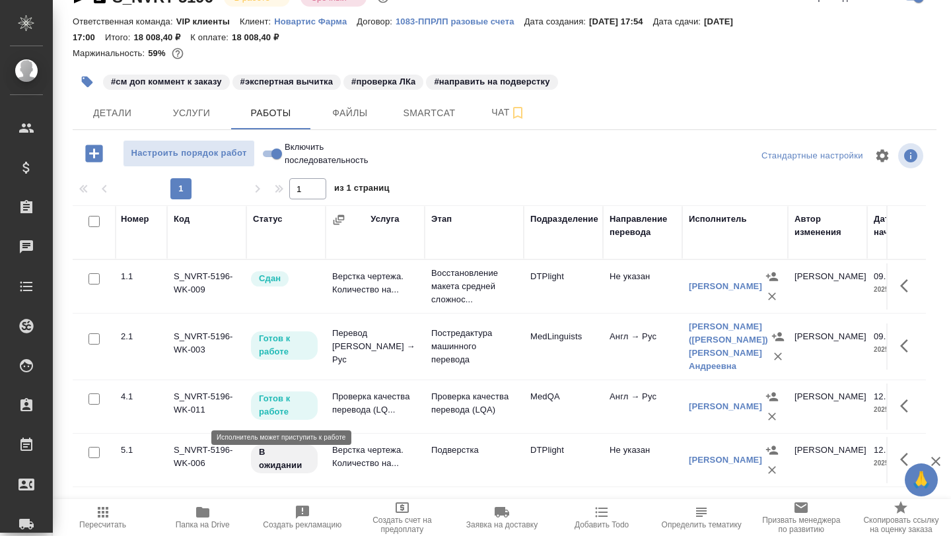
scroll to position [0, 2]
click at [488, 122] on button "Чат" at bounding box center [508, 112] width 79 height 33
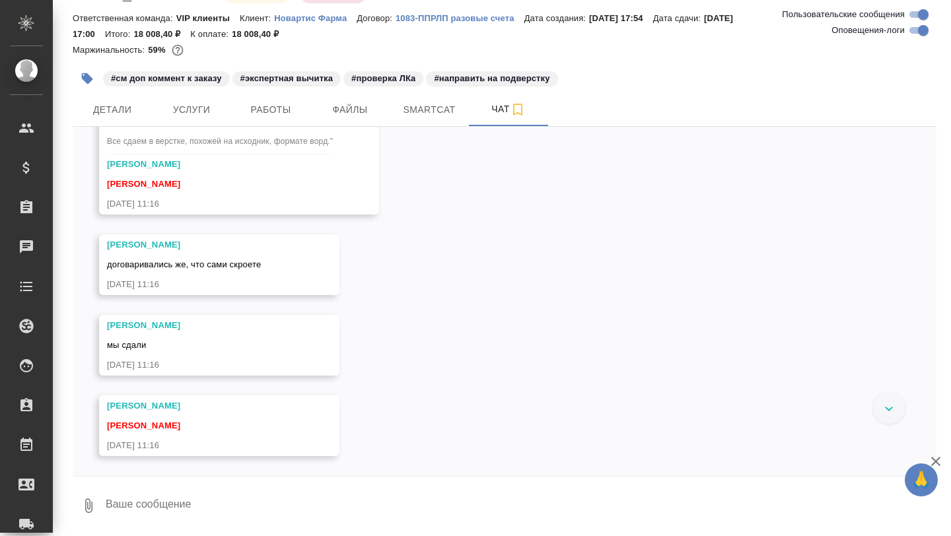
scroll to position [8562, 0]
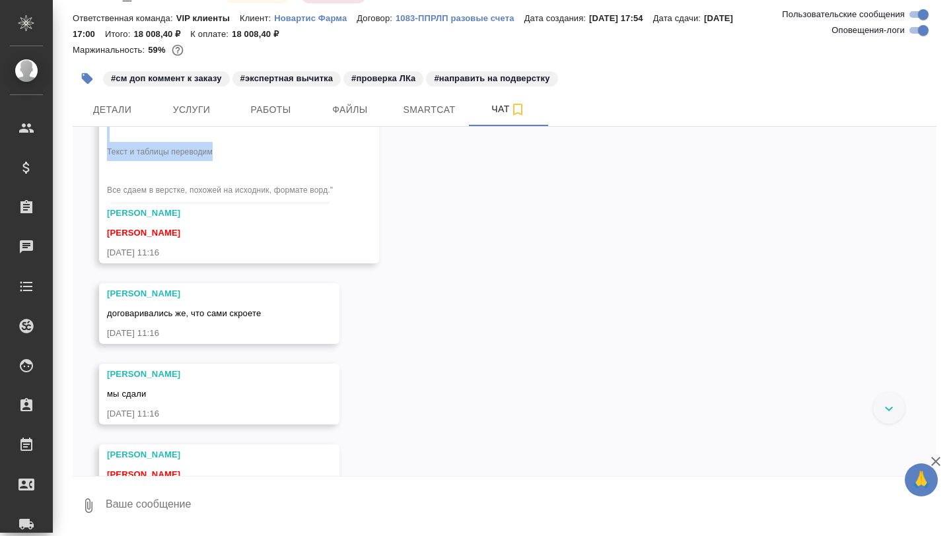
drag, startPoint x: 107, startPoint y: 274, endPoint x: 238, endPoint y: 320, distance: 139.0
click at [241, 203] on div "тут ответили "Нет, не нужно. Картинки, авторов и список литературы не переводим…" at bounding box center [220, 134] width 226 height 138
copy span "[PERSON_NAME], авторов и список литературы не переводим Текст и таблицы перевод…"
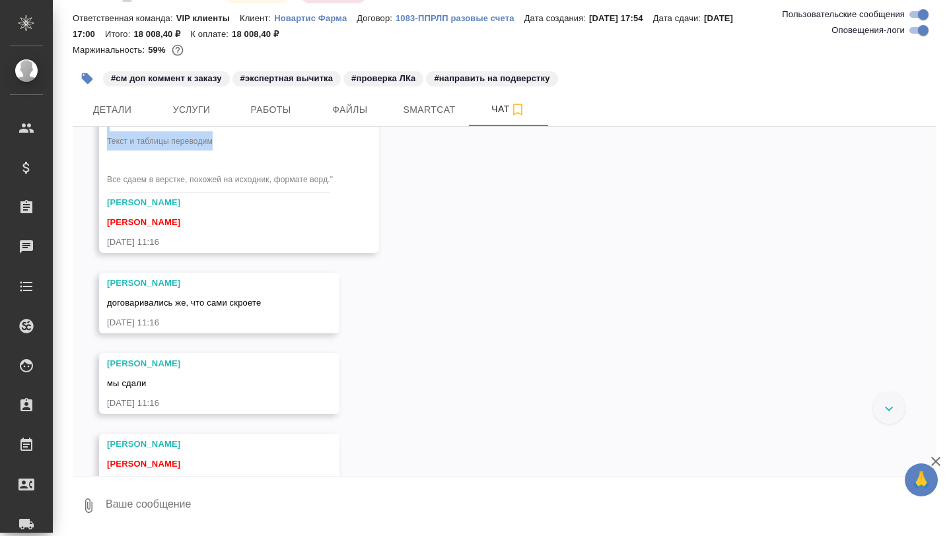
scroll to position [8577, 0]
